Goal: Task Accomplishment & Management: Use online tool/utility

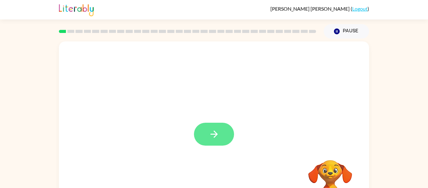
click at [216, 128] on button "button" at bounding box center [214, 133] width 40 height 23
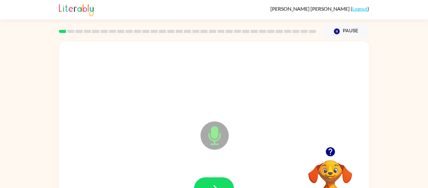
scroll to position [33, 0]
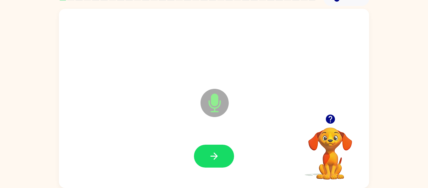
click at [220, 106] on icon at bounding box center [214, 103] width 28 height 28
click at [203, 97] on icon at bounding box center [214, 103] width 28 height 28
click at [210, 101] on icon "Microphone The Microphone is here when it is your turn to talk" at bounding box center [246, 110] width 94 height 47
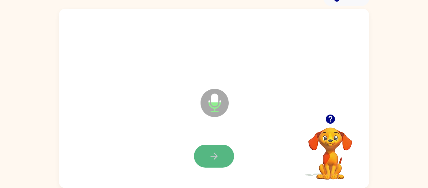
click at [227, 154] on button "button" at bounding box center [214, 155] width 40 height 23
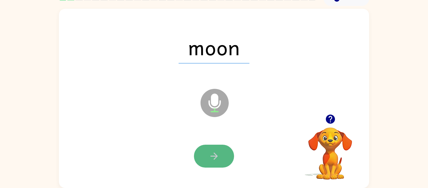
click at [209, 159] on icon "button" at bounding box center [214, 155] width 11 height 11
click at [220, 157] on button "button" at bounding box center [214, 155] width 40 height 23
click at [217, 156] on icon "button" at bounding box center [214, 155] width 11 height 11
click at [212, 156] on icon "button" at bounding box center [213, 155] width 7 height 7
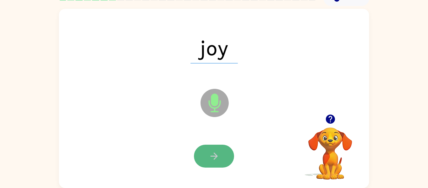
click at [212, 155] on icon "button" at bounding box center [214, 155] width 11 height 11
click at [212, 157] on icon "button" at bounding box center [214, 155] width 11 height 11
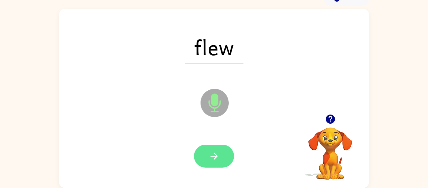
click at [214, 157] on icon "button" at bounding box center [214, 155] width 11 height 11
click at [213, 157] on icon "button" at bounding box center [214, 155] width 11 height 11
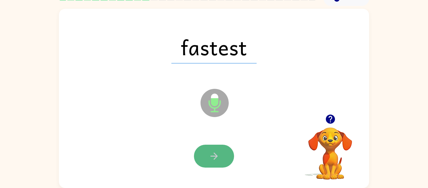
click at [221, 153] on button "button" at bounding box center [214, 155] width 40 height 23
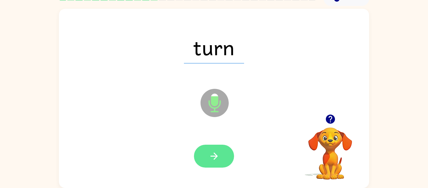
click at [215, 153] on icon "button" at bounding box center [214, 155] width 11 height 11
click at [212, 157] on icon "button" at bounding box center [214, 155] width 11 height 11
click at [211, 157] on icon "button" at bounding box center [214, 155] width 11 height 11
click at [212, 158] on icon "button" at bounding box center [214, 155] width 11 height 11
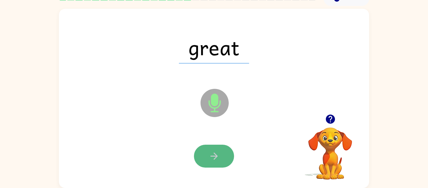
click at [215, 156] on icon "button" at bounding box center [213, 155] width 7 height 7
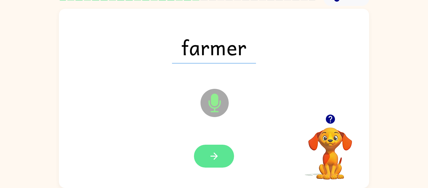
click at [210, 160] on icon "button" at bounding box center [214, 155] width 11 height 11
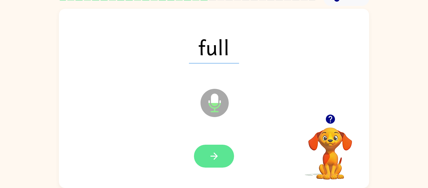
click at [223, 155] on button "button" at bounding box center [214, 155] width 40 height 23
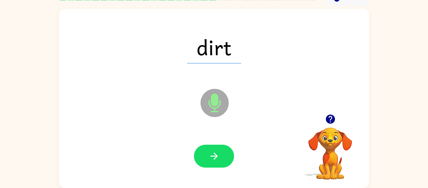
click at [223, 155] on button "button" at bounding box center [214, 155] width 40 height 23
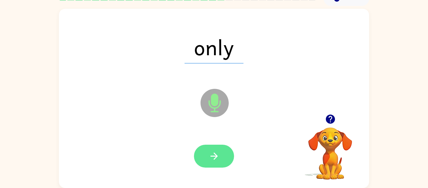
click at [228, 163] on button "button" at bounding box center [214, 155] width 40 height 23
click at [225, 156] on button "button" at bounding box center [214, 155] width 40 height 23
click at [221, 158] on button "button" at bounding box center [214, 155] width 40 height 23
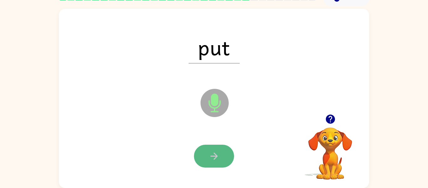
click at [224, 158] on button "button" at bounding box center [214, 155] width 40 height 23
click at [225, 154] on button "button" at bounding box center [214, 155] width 40 height 23
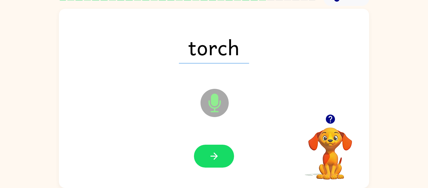
click at [218, 143] on div at bounding box center [214, 155] width 298 height 51
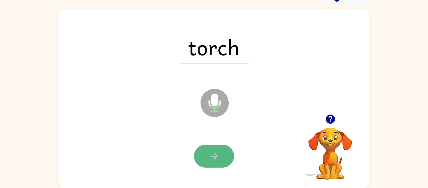
click at [216, 159] on icon "button" at bounding box center [214, 155] width 11 height 11
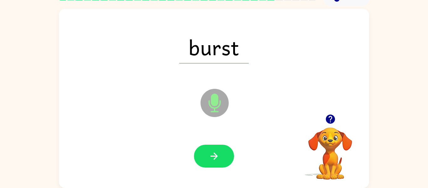
click at [215, 158] on icon "button" at bounding box center [214, 155] width 11 height 11
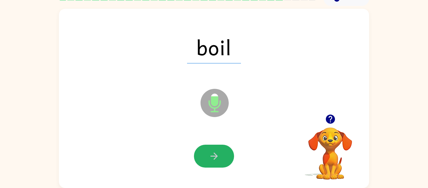
click at [215, 158] on icon "button" at bounding box center [214, 155] width 11 height 11
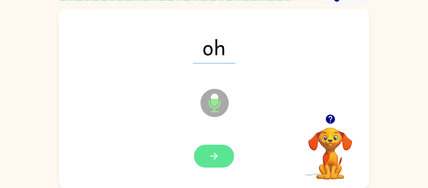
click at [215, 159] on icon "button" at bounding box center [214, 155] width 11 height 11
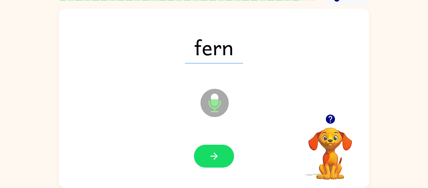
click at [215, 159] on icon "button" at bounding box center [214, 155] width 11 height 11
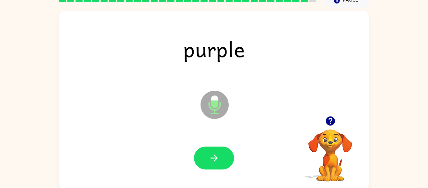
scroll to position [32, 0]
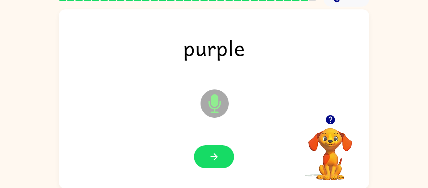
click at [215, 159] on icon "button" at bounding box center [214, 156] width 11 height 11
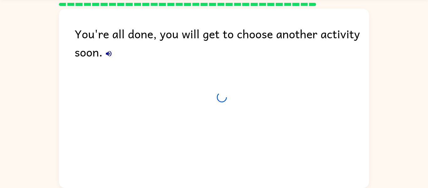
scroll to position [21, 0]
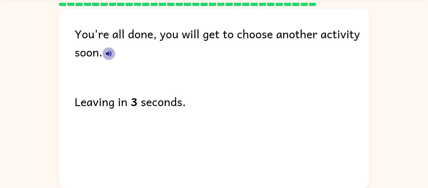
click at [111, 51] on icon "button" at bounding box center [109, 54] width 8 height 8
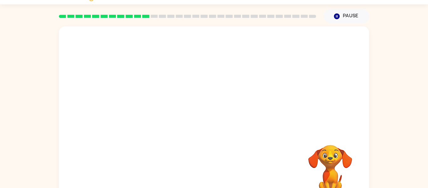
scroll to position [15, 0]
click at [336, 15] on icon "button" at bounding box center [337, 16] width 6 height 6
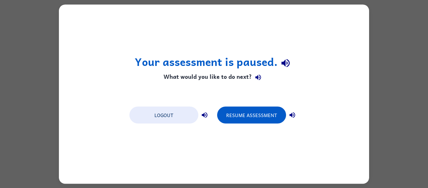
scroll to position [0, 0]
click at [38, 91] on div "Your assessment is paused. What would you like to do next? Logout Resume Assess…" at bounding box center [214, 94] width 428 height 188
click at [168, 110] on button "Logout" at bounding box center [163, 114] width 69 height 17
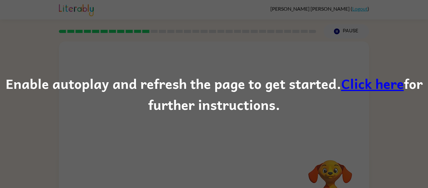
click at [356, 82] on link "Click here" at bounding box center [372, 83] width 63 height 21
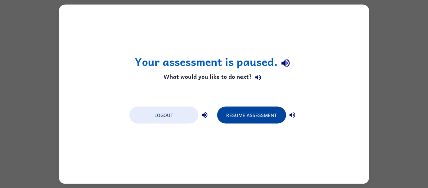
click at [246, 119] on button "Resume Assessment" at bounding box center [251, 114] width 69 height 17
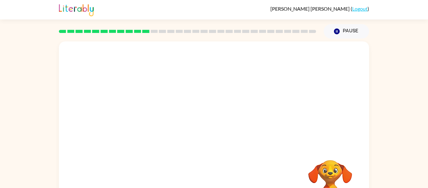
click at [246, 119] on div at bounding box center [214, 93] width 310 height 105
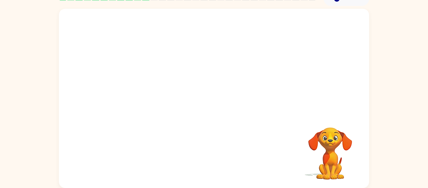
click at [427, 143] on div "Your browser must support playing .mp4 files to use Literably. Please try using…" at bounding box center [214, 97] width 428 height 182
click at [211, 102] on icon "button" at bounding box center [214, 101] width 11 height 11
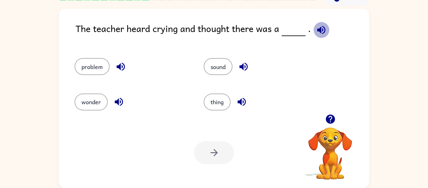
click at [322, 28] on icon "button" at bounding box center [321, 29] width 11 height 11
click at [121, 63] on icon "button" at bounding box center [120, 66] width 11 height 11
click at [116, 101] on icon "button" at bounding box center [119, 102] width 8 height 8
click at [243, 99] on icon "button" at bounding box center [241, 101] width 11 height 11
click at [241, 67] on icon "button" at bounding box center [243, 67] width 8 height 8
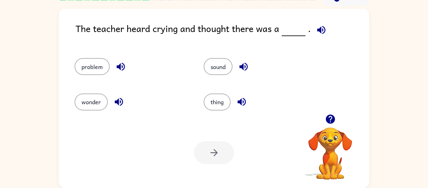
click at [319, 32] on icon "button" at bounding box center [321, 29] width 11 height 11
click at [92, 64] on button "problem" at bounding box center [92, 66] width 35 height 17
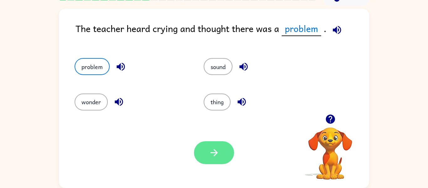
click at [202, 155] on button "button" at bounding box center [214, 152] width 40 height 23
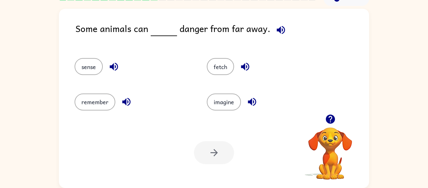
click at [277, 30] on icon "button" at bounding box center [281, 30] width 8 height 8
click at [116, 62] on icon "button" at bounding box center [113, 66] width 11 height 11
click at [125, 96] on icon "button" at bounding box center [126, 101] width 11 height 11
click at [246, 64] on icon "button" at bounding box center [245, 67] width 8 height 8
click at [251, 101] on icon "button" at bounding box center [252, 102] width 8 height 8
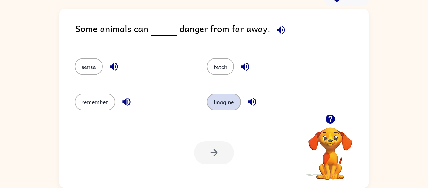
click at [226, 97] on button "imagine" at bounding box center [224, 101] width 34 height 17
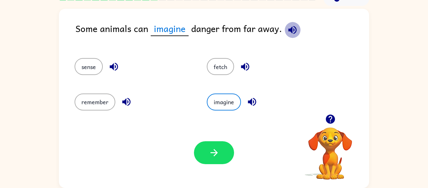
click at [288, 29] on icon "button" at bounding box center [292, 30] width 8 height 8
click at [248, 69] on icon "button" at bounding box center [245, 66] width 11 height 11
click at [210, 66] on button "fetch" at bounding box center [220, 66] width 27 height 17
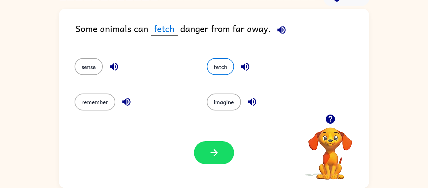
click at [277, 23] on button "button" at bounding box center [281, 30] width 16 height 16
click at [214, 161] on button "button" at bounding box center [214, 152] width 40 height 23
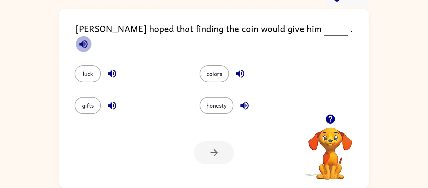
click at [89, 39] on icon "button" at bounding box center [83, 44] width 11 height 11
click at [242, 71] on icon "button" at bounding box center [240, 73] width 11 height 11
click at [243, 102] on icon "button" at bounding box center [244, 105] width 8 height 8
click at [112, 100] on icon "button" at bounding box center [111, 105] width 11 height 11
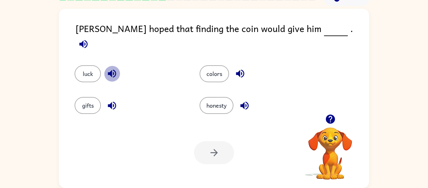
click at [109, 70] on icon "button" at bounding box center [112, 74] width 8 height 8
click at [81, 65] on button "luck" at bounding box center [88, 73] width 26 height 17
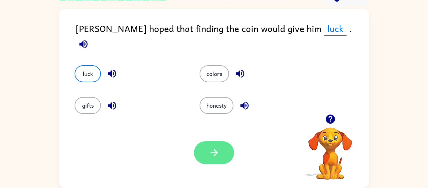
click at [219, 153] on icon "button" at bounding box center [214, 152] width 11 height 11
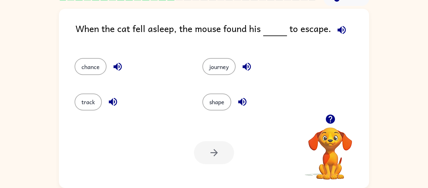
click at [337, 29] on icon "button" at bounding box center [341, 30] width 8 height 8
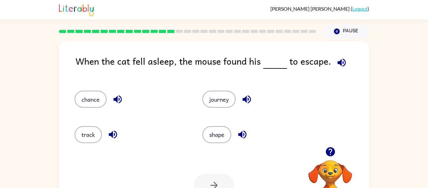
click at [118, 100] on icon "button" at bounding box center [117, 99] width 11 height 11
click at [117, 132] on icon "button" at bounding box center [112, 134] width 11 height 11
click at [253, 97] on button "button" at bounding box center [247, 99] width 16 height 16
click at [247, 134] on icon "button" at bounding box center [242, 134] width 11 height 11
click at [96, 103] on button "chance" at bounding box center [91, 99] width 32 height 17
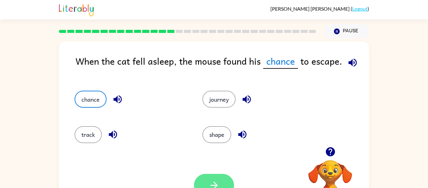
click at [213, 183] on icon "button" at bounding box center [214, 184] width 11 height 11
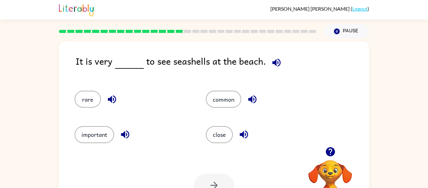
click at [275, 61] on icon "button" at bounding box center [276, 62] width 8 height 8
click at [112, 105] on button "button" at bounding box center [112, 99] width 16 height 16
click at [126, 129] on icon "button" at bounding box center [125, 134] width 11 height 11
click at [239, 133] on icon "button" at bounding box center [243, 134] width 11 height 11
click at [254, 98] on icon "button" at bounding box center [252, 99] width 8 height 8
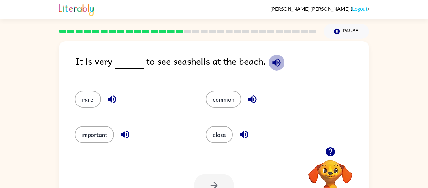
click at [271, 64] on icon "button" at bounding box center [276, 62] width 11 height 11
click at [223, 135] on button "close" at bounding box center [219, 134] width 27 height 17
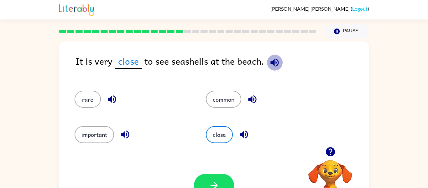
click at [272, 63] on icon "button" at bounding box center [274, 62] width 8 height 8
click at [251, 133] on button "button" at bounding box center [244, 134] width 16 height 16
click at [272, 66] on icon "button" at bounding box center [274, 62] width 11 height 11
click at [213, 183] on icon "button" at bounding box center [214, 184] width 11 height 11
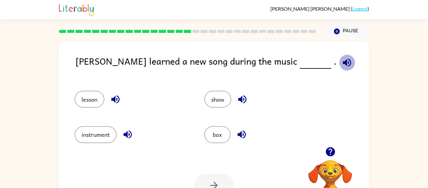
click at [341, 64] on icon "button" at bounding box center [346, 62] width 11 height 11
click at [239, 130] on icon "button" at bounding box center [241, 134] width 11 height 11
click at [239, 94] on icon "button" at bounding box center [242, 99] width 11 height 11
click at [122, 101] on button "button" at bounding box center [115, 99] width 16 height 16
click at [131, 132] on icon "button" at bounding box center [127, 134] width 8 height 8
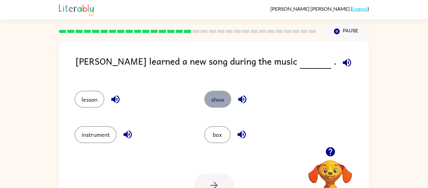
click at [222, 101] on button "show" at bounding box center [217, 99] width 27 height 17
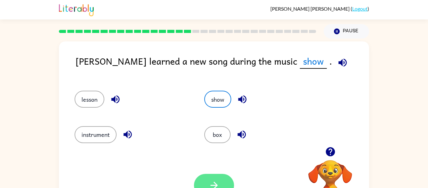
click at [218, 184] on icon "button" at bounding box center [214, 184] width 11 height 11
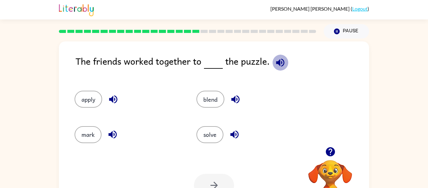
click at [275, 60] on icon "button" at bounding box center [280, 62] width 11 height 11
click at [238, 102] on icon "button" at bounding box center [235, 99] width 11 height 11
click at [232, 137] on icon "button" at bounding box center [234, 134] width 11 height 11
click at [110, 131] on icon "button" at bounding box center [112, 134] width 11 height 11
click at [114, 97] on icon "button" at bounding box center [113, 99] width 8 height 8
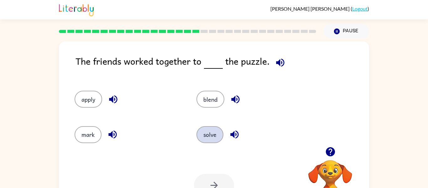
click at [218, 135] on button "solve" at bounding box center [209, 134] width 27 height 17
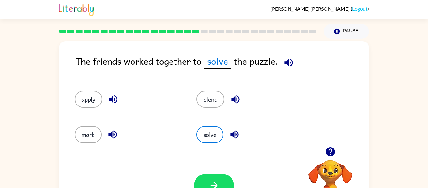
click at [234, 179] on div at bounding box center [214, 184] width 40 height 23
click at [229, 181] on button "button" at bounding box center [214, 184] width 40 height 23
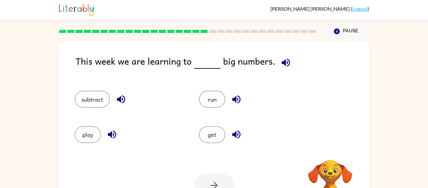
click at [284, 63] on icon "button" at bounding box center [286, 62] width 8 height 8
click at [122, 96] on icon "button" at bounding box center [121, 99] width 11 height 11
click at [113, 131] on icon "button" at bounding box center [112, 134] width 8 height 8
click at [234, 136] on icon "button" at bounding box center [236, 134] width 11 height 11
click at [241, 94] on icon "button" at bounding box center [236, 99] width 11 height 11
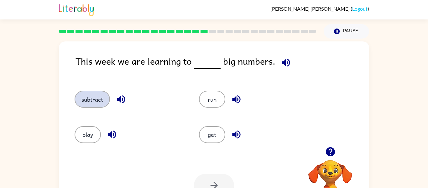
click at [93, 97] on button "subtract" at bounding box center [92, 99] width 35 height 17
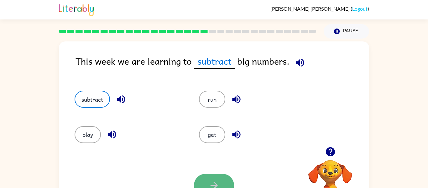
click at [230, 182] on button "button" at bounding box center [214, 184] width 40 height 23
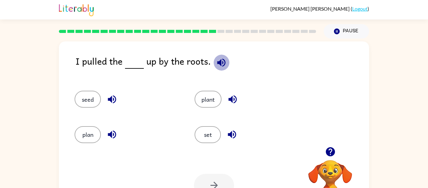
click at [219, 62] on icon "button" at bounding box center [221, 62] width 8 height 8
click at [233, 96] on icon "button" at bounding box center [232, 99] width 11 height 11
click at [236, 132] on icon "button" at bounding box center [231, 134] width 11 height 11
click at [112, 102] on icon "button" at bounding box center [111, 99] width 11 height 11
click at [111, 130] on icon "button" at bounding box center [111, 134] width 11 height 11
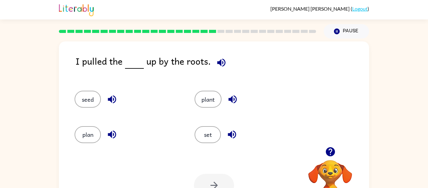
click at [221, 64] on icon "button" at bounding box center [221, 62] width 11 height 11
click at [108, 132] on icon "button" at bounding box center [111, 134] width 11 height 11
click at [237, 131] on icon "button" at bounding box center [231, 134] width 11 height 11
click at [232, 100] on icon "button" at bounding box center [232, 99] width 8 height 8
click at [213, 95] on button "plant" at bounding box center [207, 99] width 27 height 17
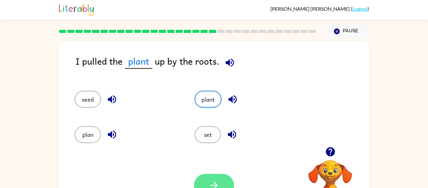
click at [198, 186] on button "button" at bounding box center [214, 184] width 40 height 23
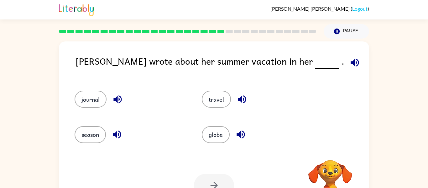
click at [349, 63] on icon "button" at bounding box center [354, 62] width 11 height 11
click at [330, 152] on icon "button" at bounding box center [330, 151] width 11 height 11
click at [350, 61] on icon "button" at bounding box center [354, 62] width 8 height 8
click at [350, 62] on icon "button" at bounding box center [354, 62] width 8 height 8
click at [349, 57] on icon "button" at bounding box center [354, 62] width 11 height 11
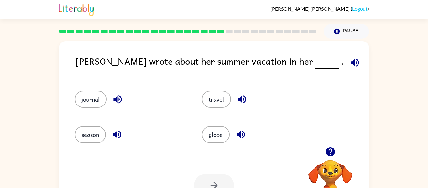
click at [244, 99] on icon "button" at bounding box center [241, 99] width 11 height 11
click at [241, 134] on icon "button" at bounding box center [240, 134] width 11 height 11
click at [119, 94] on icon "button" at bounding box center [117, 99] width 11 height 11
click at [113, 133] on icon "button" at bounding box center [117, 134] width 8 height 8
click at [85, 132] on button "season" at bounding box center [90, 134] width 31 height 17
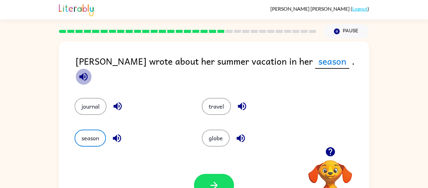
click at [87, 72] on icon "button" at bounding box center [83, 76] width 8 height 8
click at [223, 184] on button "button" at bounding box center [214, 184] width 40 height 23
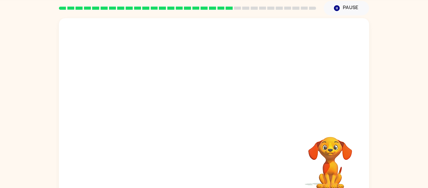
scroll to position [22, 0]
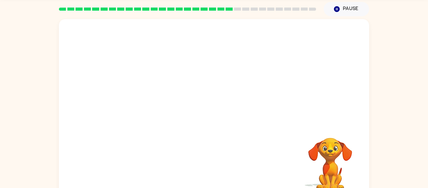
click at [159, 102] on video "Your browser must support playing .mp4 files to use Literably. Please try using…" at bounding box center [214, 71] width 310 height 105
click at [222, 106] on button "button" at bounding box center [214, 111] width 40 height 23
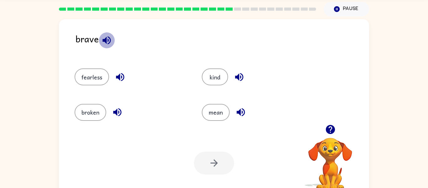
click at [106, 43] on icon "button" at bounding box center [106, 40] width 8 height 8
click at [116, 75] on icon "button" at bounding box center [120, 76] width 11 height 11
click at [119, 111] on icon "button" at bounding box center [117, 111] width 11 height 11
click at [242, 111] on icon "button" at bounding box center [240, 111] width 11 height 11
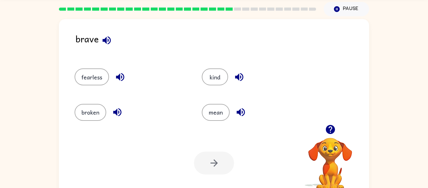
click at [240, 74] on icon "button" at bounding box center [239, 77] width 8 height 8
click at [105, 38] on icon "button" at bounding box center [106, 40] width 8 height 8
click at [123, 72] on icon "button" at bounding box center [120, 76] width 11 height 11
click at [117, 108] on icon "button" at bounding box center [117, 111] width 11 height 11
click at [238, 73] on icon "button" at bounding box center [239, 76] width 11 height 11
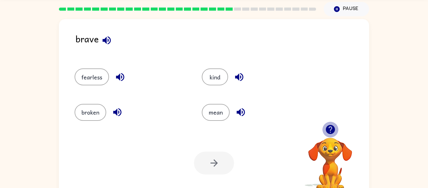
click at [333, 132] on icon "button" at bounding box center [329, 129] width 9 height 9
click at [123, 76] on icon "button" at bounding box center [120, 76] width 11 height 11
click at [121, 109] on icon "button" at bounding box center [117, 111] width 11 height 11
click at [79, 78] on button "fearless" at bounding box center [92, 76] width 34 height 17
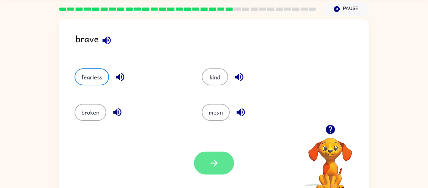
click at [204, 168] on button "button" at bounding box center [214, 162] width 40 height 23
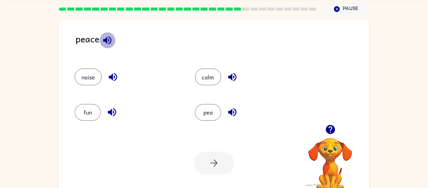
click at [103, 39] on icon "button" at bounding box center [107, 40] width 8 height 8
click at [110, 74] on icon "button" at bounding box center [112, 76] width 11 height 11
click at [112, 111] on icon "button" at bounding box center [112, 112] width 8 height 8
click at [232, 110] on icon "button" at bounding box center [232, 111] width 11 height 11
click at [232, 78] on icon "button" at bounding box center [232, 76] width 11 height 11
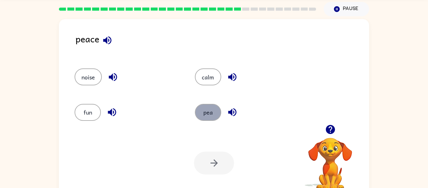
click at [204, 116] on button "pea" at bounding box center [208, 112] width 26 height 17
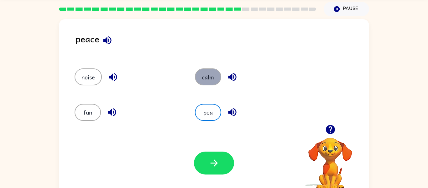
click at [201, 69] on button "calm" at bounding box center [208, 76] width 26 height 17
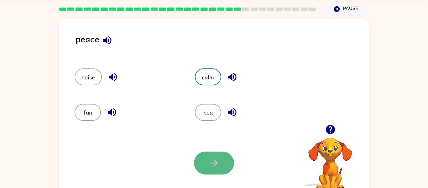
click at [227, 162] on button "button" at bounding box center [214, 162] width 40 height 23
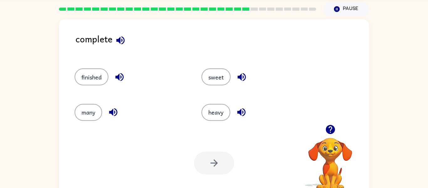
click at [123, 38] on icon "button" at bounding box center [120, 40] width 8 height 8
click at [118, 73] on icon "button" at bounding box center [119, 76] width 11 height 11
click at [102, 73] on button "finished" at bounding box center [92, 76] width 34 height 17
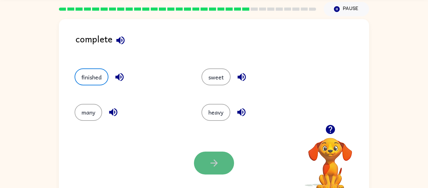
click at [217, 161] on icon "button" at bounding box center [214, 162] width 11 height 11
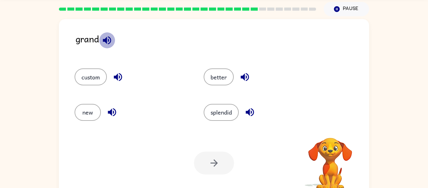
click at [106, 40] on icon "button" at bounding box center [107, 40] width 8 height 8
click at [118, 70] on button "button" at bounding box center [118, 77] width 16 height 16
click at [116, 117] on icon "button" at bounding box center [111, 111] width 11 height 11
click at [248, 111] on icon "button" at bounding box center [250, 112] width 8 height 8
click at [243, 74] on icon "button" at bounding box center [244, 76] width 11 height 11
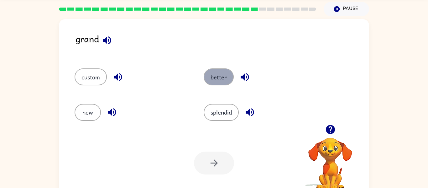
click at [219, 80] on button "better" at bounding box center [219, 76] width 30 height 17
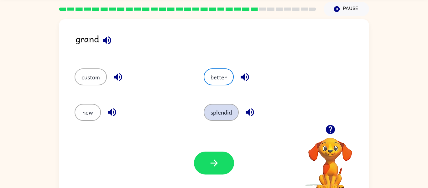
click at [225, 113] on button "splendid" at bounding box center [221, 112] width 35 height 17
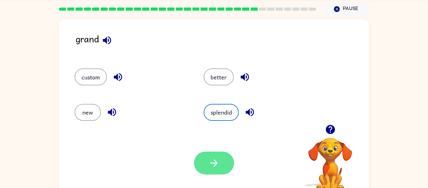
click at [211, 164] on icon "button" at bounding box center [214, 162] width 11 height 11
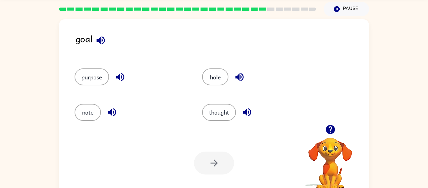
click at [119, 75] on icon "button" at bounding box center [120, 77] width 8 height 8
click at [99, 132] on div "Your browser must support playing .mp4 files to use Literably. Please try using…" at bounding box center [214, 162] width 310 height 70
click at [101, 36] on icon "button" at bounding box center [100, 40] width 11 height 11
click at [111, 111] on icon "button" at bounding box center [112, 112] width 8 height 8
click at [242, 113] on icon "button" at bounding box center [246, 111] width 11 height 11
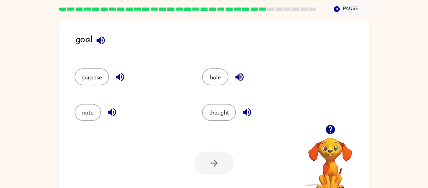
click at [244, 112] on icon "button" at bounding box center [247, 112] width 8 height 8
click at [242, 75] on icon "button" at bounding box center [239, 76] width 11 height 11
click at [231, 108] on button "thought" at bounding box center [219, 112] width 34 height 17
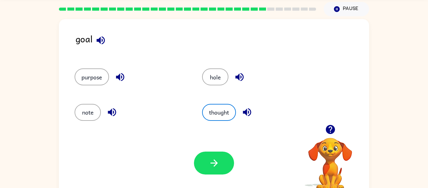
click at [227, 84] on div "hole" at bounding box center [258, 76] width 113 height 17
click at [215, 82] on button "hole" at bounding box center [215, 76] width 26 height 17
click at [213, 148] on div "Your browser must support playing .mp4 files to use Literably. Please try using…" at bounding box center [214, 162] width 310 height 70
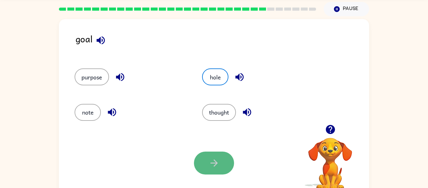
click at [216, 151] on button "button" at bounding box center [214, 162] width 40 height 23
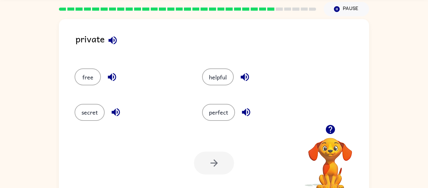
click at [115, 37] on icon "button" at bounding box center [112, 40] width 11 height 11
click at [116, 78] on icon "button" at bounding box center [111, 76] width 11 height 11
click at [115, 111] on icon "button" at bounding box center [115, 112] width 8 height 8
click at [243, 108] on icon "button" at bounding box center [246, 111] width 11 height 11
click at [244, 75] on icon "button" at bounding box center [245, 77] width 8 height 8
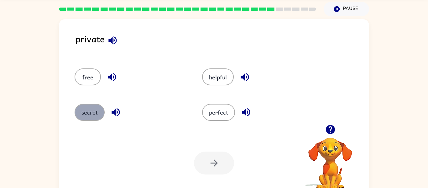
click at [88, 104] on button "secret" at bounding box center [90, 112] width 30 height 17
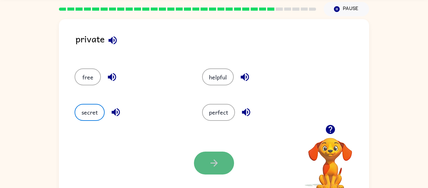
click at [228, 171] on button "button" at bounding box center [214, 162] width 40 height 23
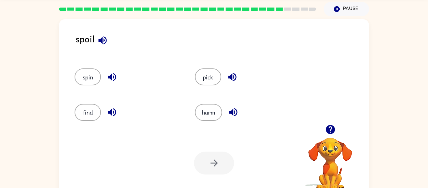
click at [109, 85] on div "spin" at bounding box center [128, 76] width 106 height 17
click at [110, 83] on button "button" at bounding box center [112, 77] width 16 height 16
click at [110, 75] on icon "button" at bounding box center [112, 77] width 8 height 8
click at [111, 75] on icon "button" at bounding box center [112, 77] width 8 height 8
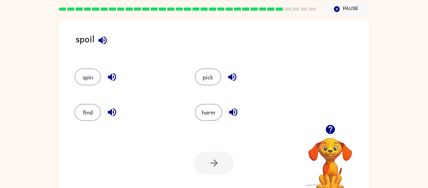
click at [104, 44] on icon "button" at bounding box center [102, 40] width 8 height 8
click at [111, 75] on icon "button" at bounding box center [112, 77] width 8 height 8
click at [114, 112] on icon "button" at bounding box center [111, 111] width 11 height 11
click at [232, 112] on icon "button" at bounding box center [233, 112] width 8 height 8
click at [233, 75] on icon "button" at bounding box center [232, 76] width 11 height 11
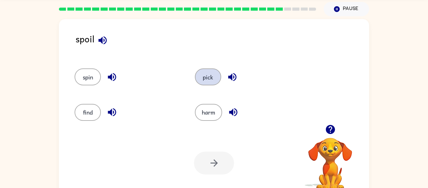
click at [209, 72] on button "pick" at bounding box center [208, 76] width 26 height 17
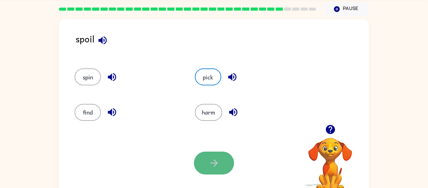
click at [224, 154] on button "button" at bounding box center [214, 162] width 40 height 23
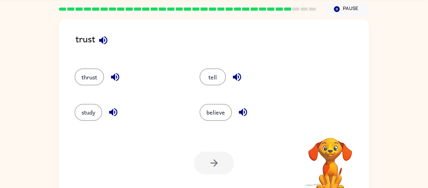
click at [106, 43] on icon "button" at bounding box center [103, 40] width 8 height 8
click at [105, 40] on icon "button" at bounding box center [103, 40] width 8 height 8
click at [114, 69] on button "button" at bounding box center [115, 77] width 16 height 16
click at [109, 111] on icon "button" at bounding box center [113, 111] width 11 height 11
click at [245, 115] on icon "button" at bounding box center [243, 112] width 8 height 8
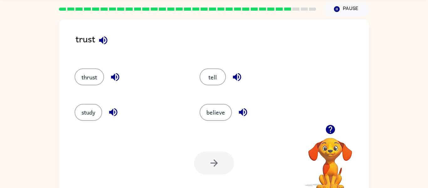
click at [239, 76] on icon "button" at bounding box center [237, 77] width 8 height 8
click at [217, 104] on button "believe" at bounding box center [215, 112] width 32 height 17
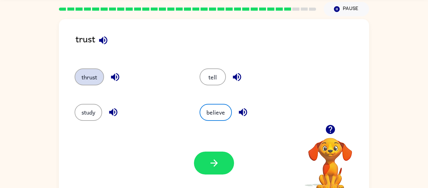
click at [96, 71] on button "thrust" at bounding box center [89, 76] width 29 height 17
click at [217, 116] on button "believe" at bounding box center [215, 112] width 32 height 17
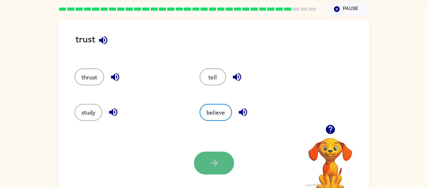
click at [219, 168] on icon "button" at bounding box center [214, 162] width 11 height 11
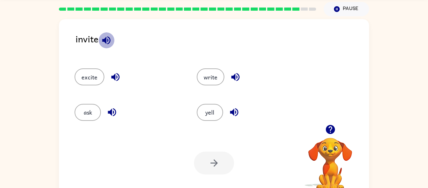
click at [108, 40] on icon "button" at bounding box center [106, 40] width 11 height 11
click at [116, 74] on icon "button" at bounding box center [115, 76] width 11 height 11
click at [113, 113] on icon "button" at bounding box center [112, 112] width 8 height 8
click at [232, 71] on icon "button" at bounding box center [235, 76] width 11 height 11
click at [239, 109] on icon "button" at bounding box center [234, 111] width 11 height 11
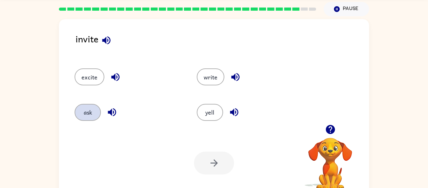
click at [93, 112] on button "ask" at bounding box center [88, 112] width 26 height 17
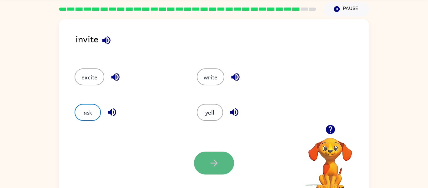
click at [204, 170] on button "button" at bounding box center [214, 162] width 40 height 23
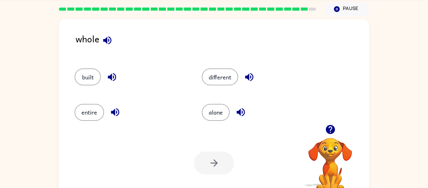
click at [111, 39] on icon "button" at bounding box center [107, 40] width 11 height 11
click at [111, 80] on icon "button" at bounding box center [111, 76] width 11 height 11
click at [117, 105] on button "button" at bounding box center [115, 112] width 16 height 16
click at [239, 111] on icon "button" at bounding box center [240, 112] width 8 height 8
click at [250, 76] on icon "button" at bounding box center [249, 76] width 11 height 11
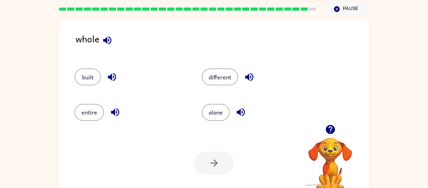
click at [110, 41] on icon "button" at bounding box center [107, 40] width 8 height 8
click at [229, 72] on button "different" at bounding box center [220, 76] width 36 height 17
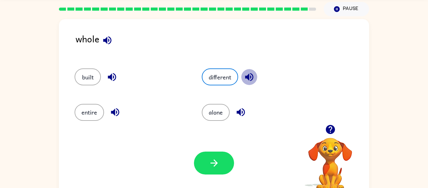
click at [248, 76] on icon "button" at bounding box center [249, 77] width 8 height 8
click at [242, 113] on icon "button" at bounding box center [240, 112] width 8 height 8
click at [104, 37] on icon "button" at bounding box center [107, 40] width 11 height 11
click at [221, 113] on button "alone" at bounding box center [216, 112] width 28 height 17
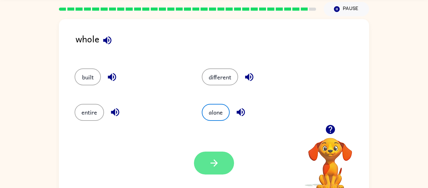
click at [217, 157] on icon "button" at bounding box center [214, 162] width 11 height 11
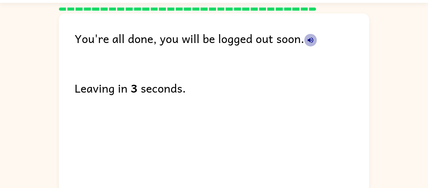
click at [312, 38] on icon "button" at bounding box center [311, 40] width 6 height 6
